Goal: Book appointment/travel/reservation

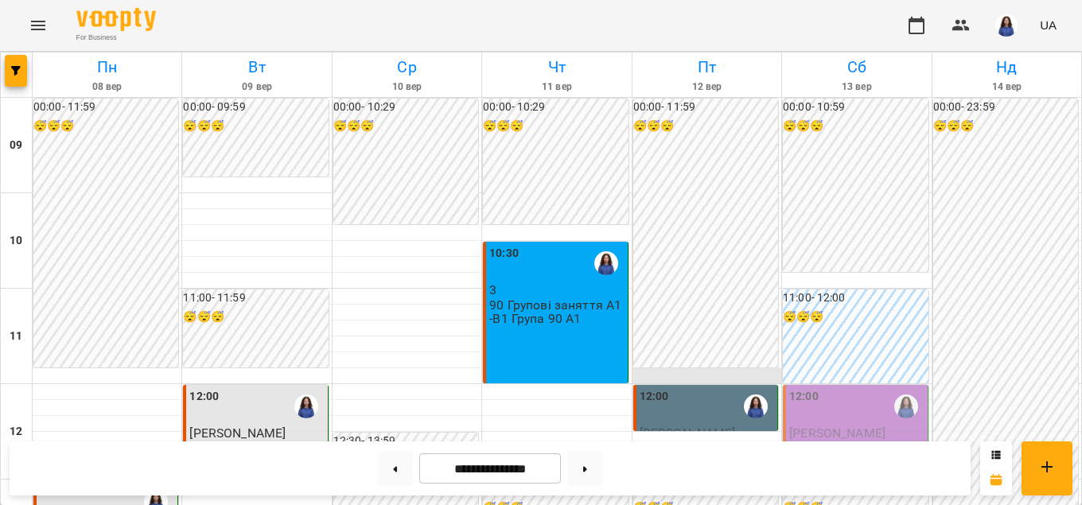
scroll to position [181, 0]
click at [680, 388] on div "12:00" at bounding box center [707, 406] width 135 height 37
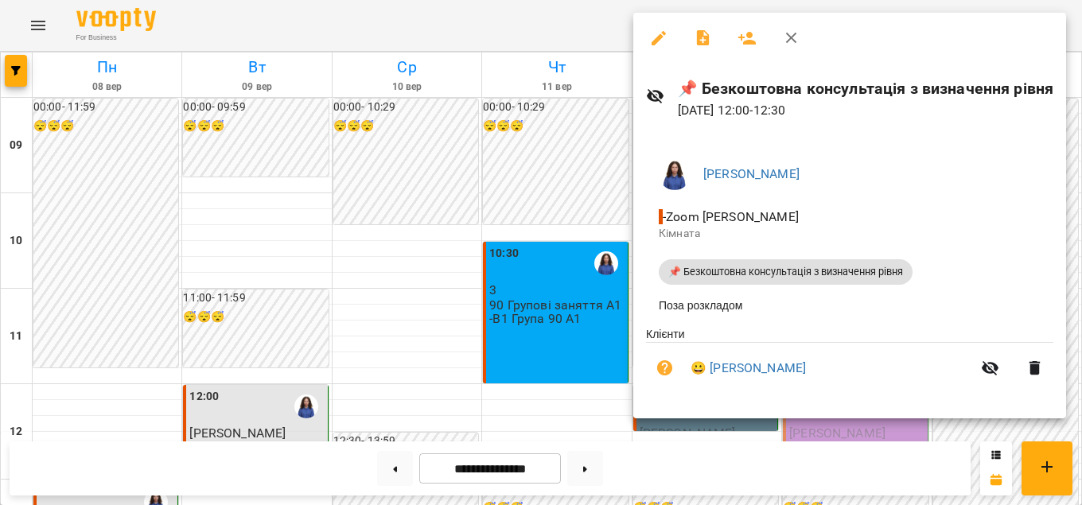
click at [668, 29] on icon "button" at bounding box center [658, 38] width 19 height 19
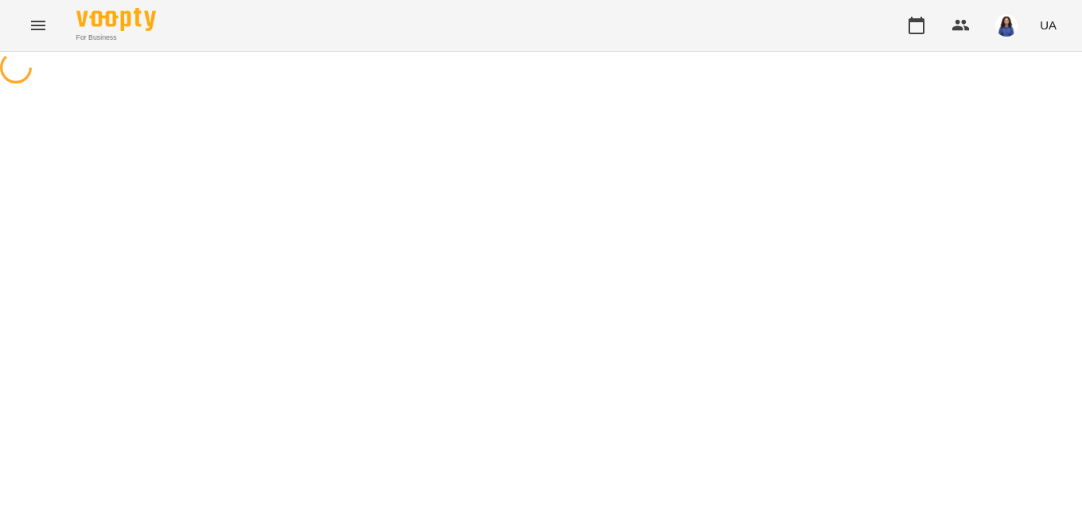
select select "**********"
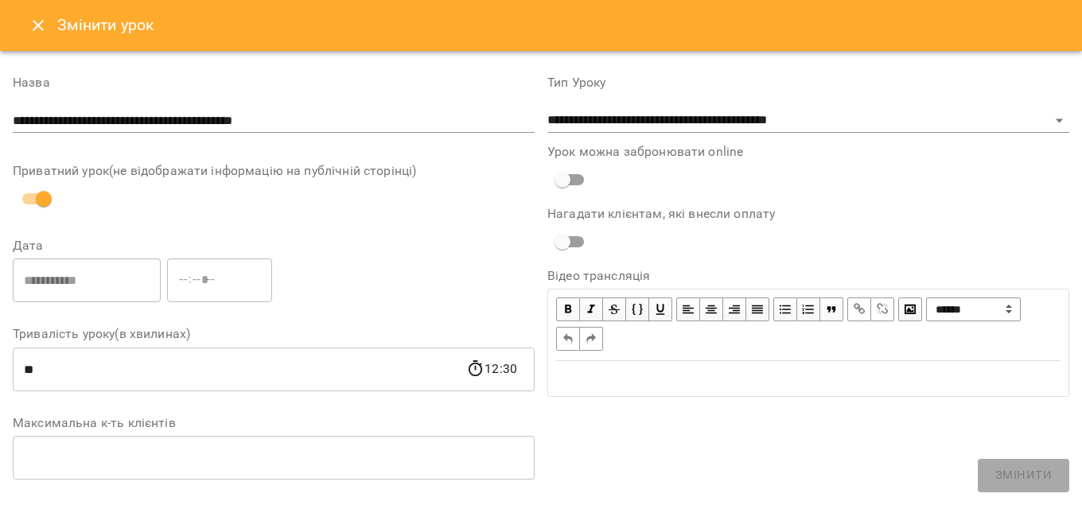
click at [36, 36] on button "Close" at bounding box center [38, 25] width 38 height 38
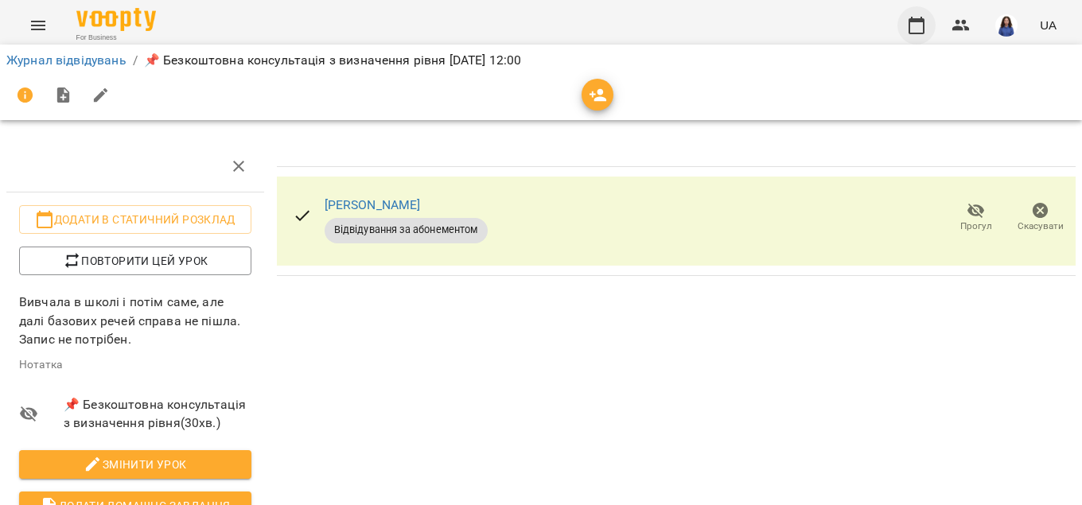
click at [925, 22] on icon "button" at bounding box center [917, 26] width 16 height 18
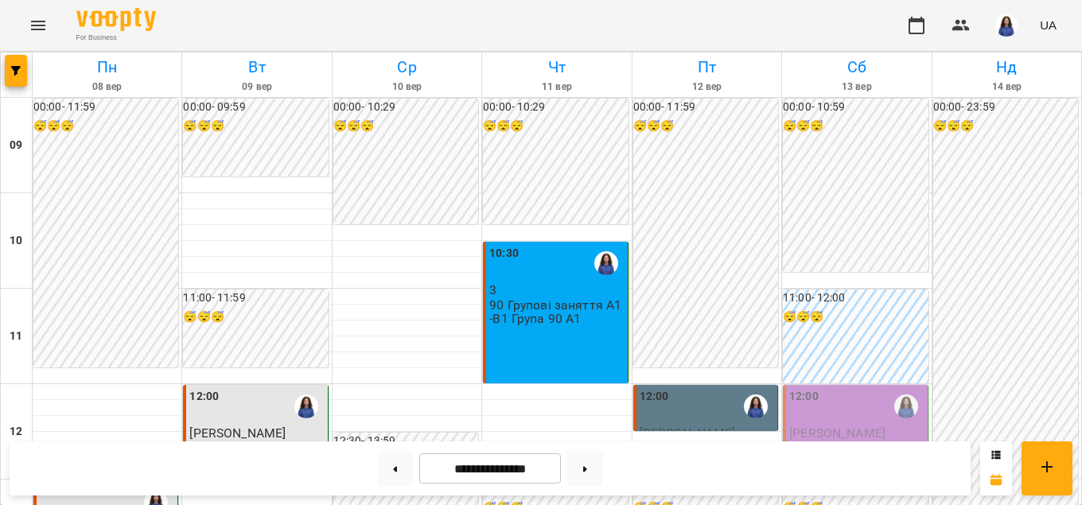
scroll to position [272, 0]
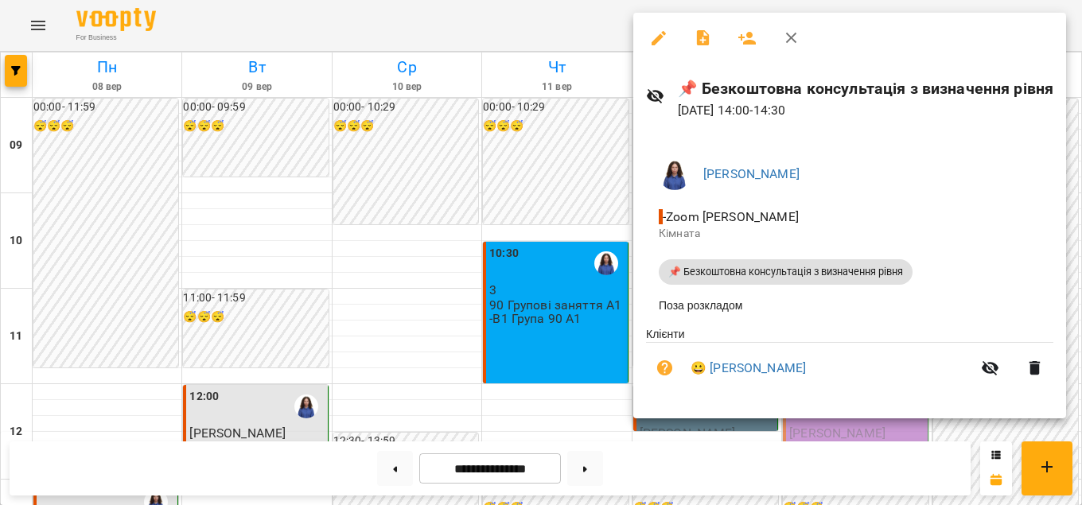
click at [505, 294] on div at bounding box center [541, 252] width 1082 height 505
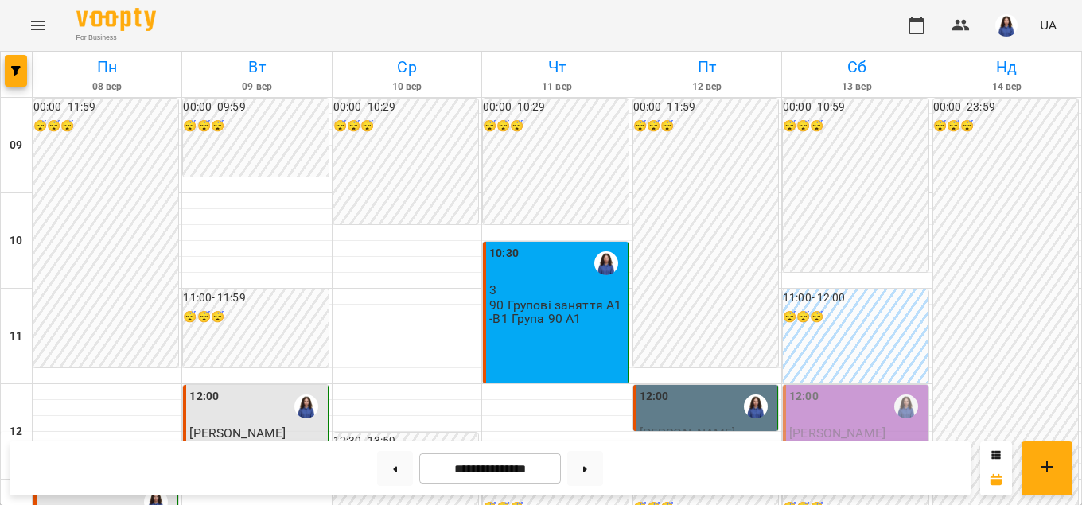
scroll to position [363, 0]
